Goal: Task Accomplishment & Management: Complete application form

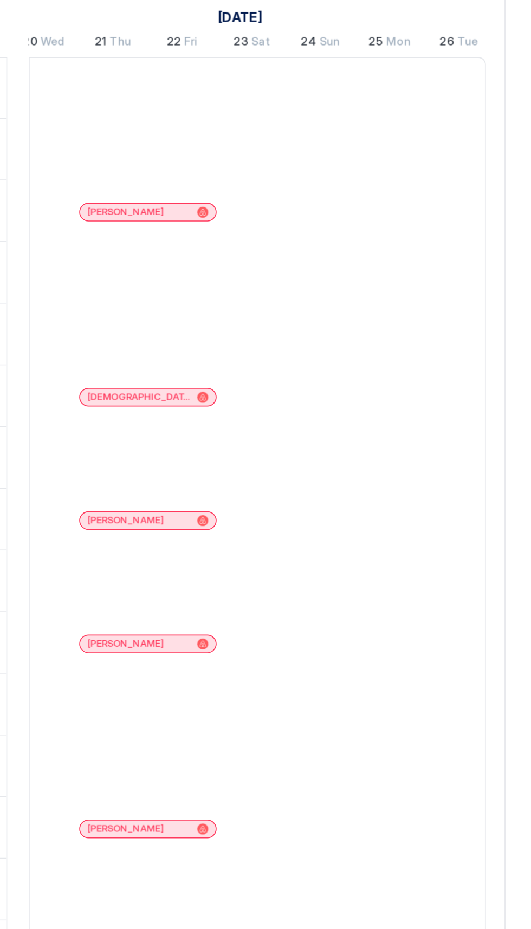
scroll to position [0, 910]
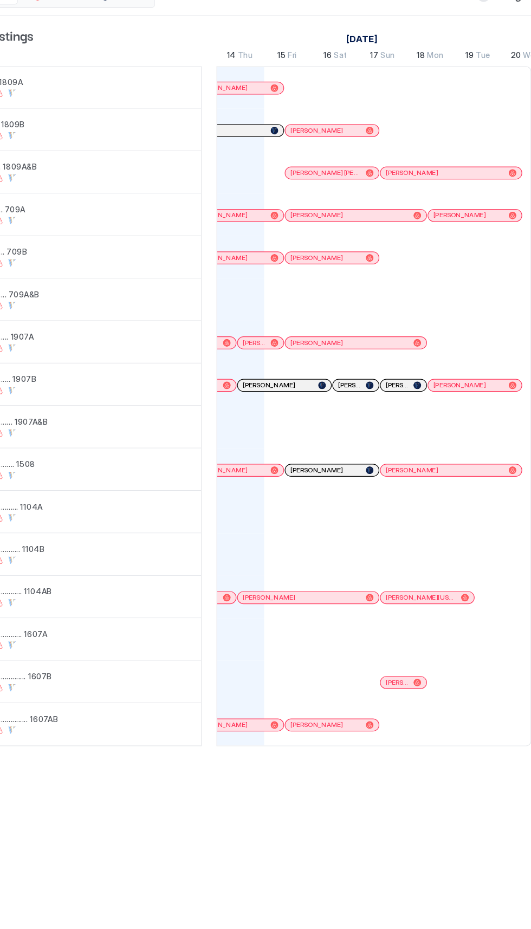
scroll to position [0, 610]
